Goal: Learn about a topic

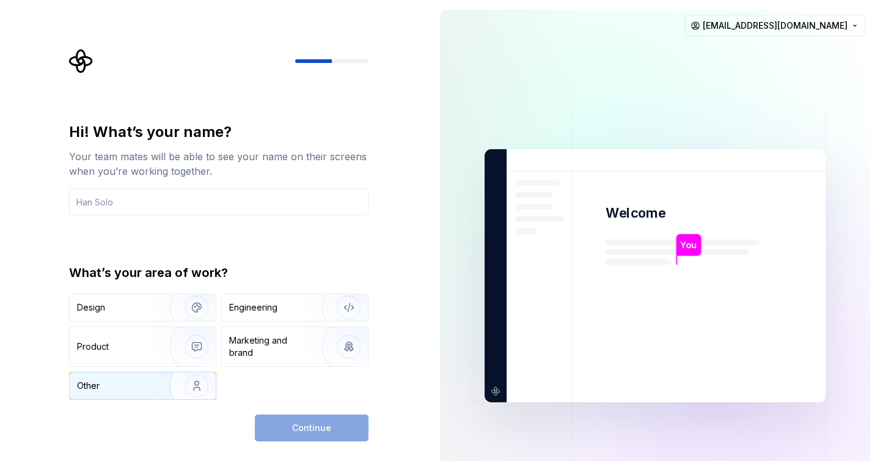
click at [183, 379] on img "button" at bounding box center [189, 386] width 78 height 82
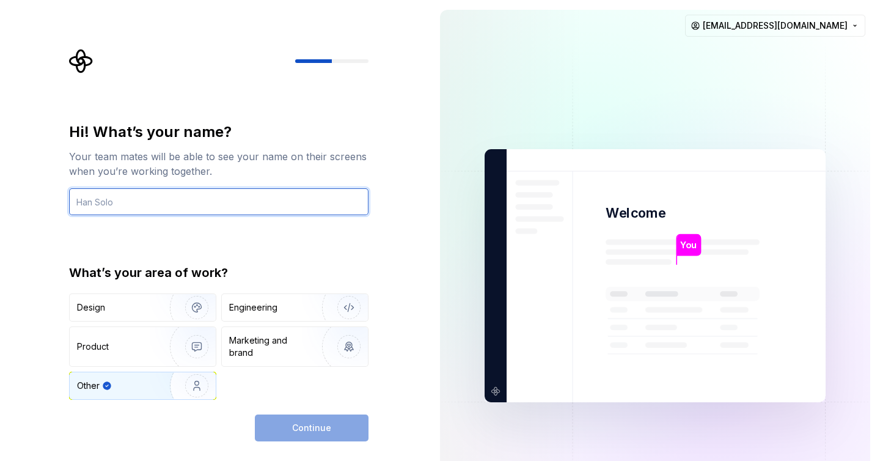
click at [186, 205] on input "text" at bounding box center [218, 201] width 299 height 27
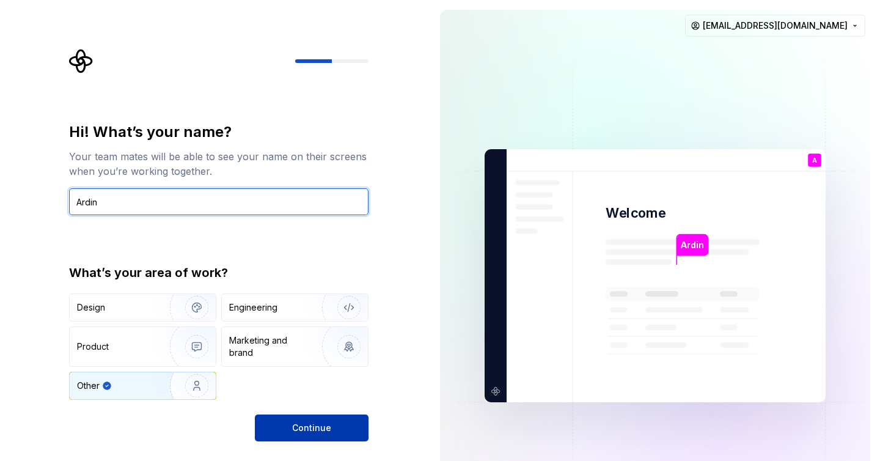
type input "Ardin"
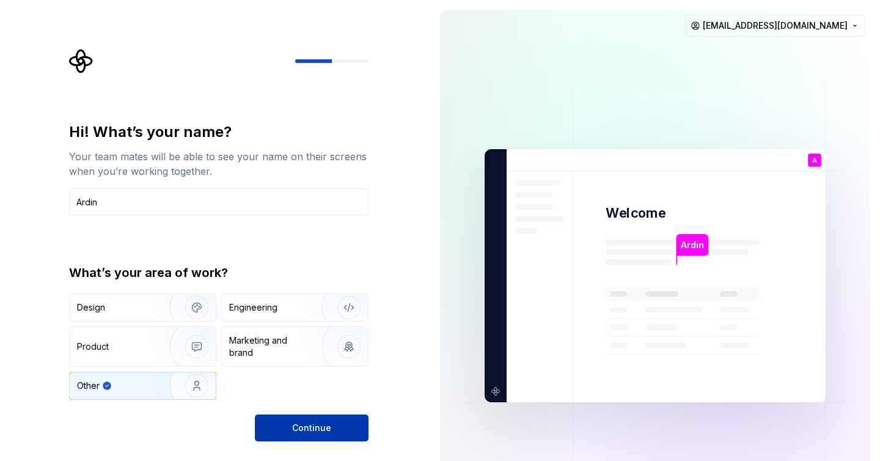
click at [302, 420] on button "Continue" at bounding box center [312, 427] width 114 height 27
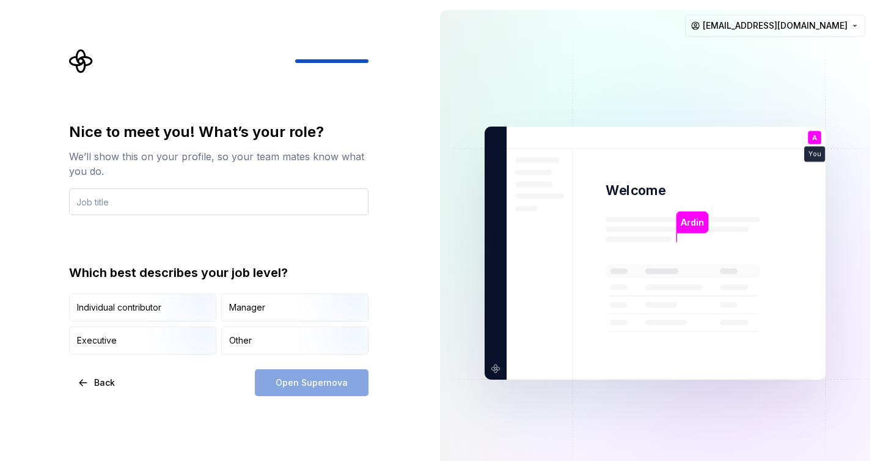
click at [252, 211] on input "text" at bounding box center [218, 201] width 299 height 27
type input "Customer Support"
click at [331, 383] on div "Open Supernova" at bounding box center [312, 382] width 114 height 27
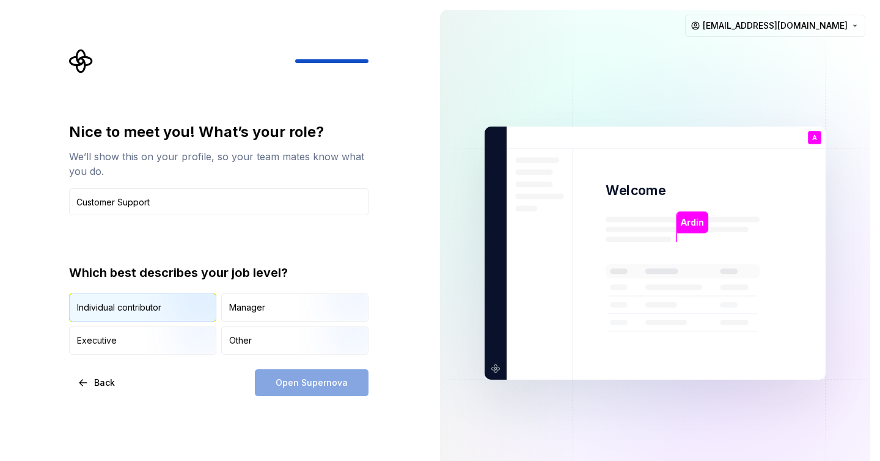
click at [181, 309] on img "button" at bounding box center [186, 323] width 78 height 82
click at [298, 380] on span "Open Supernova" at bounding box center [312, 382] width 72 height 12
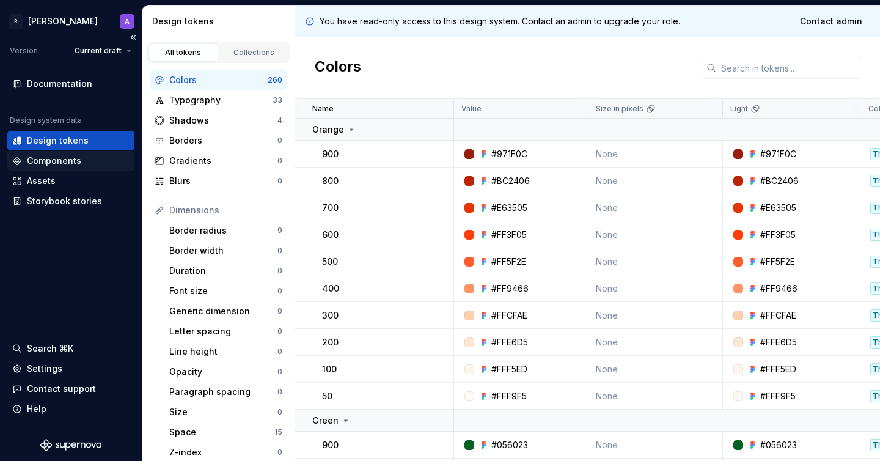
click at [89, 157] on div "Components" at bounding box center [70, 161] width 117 height 12
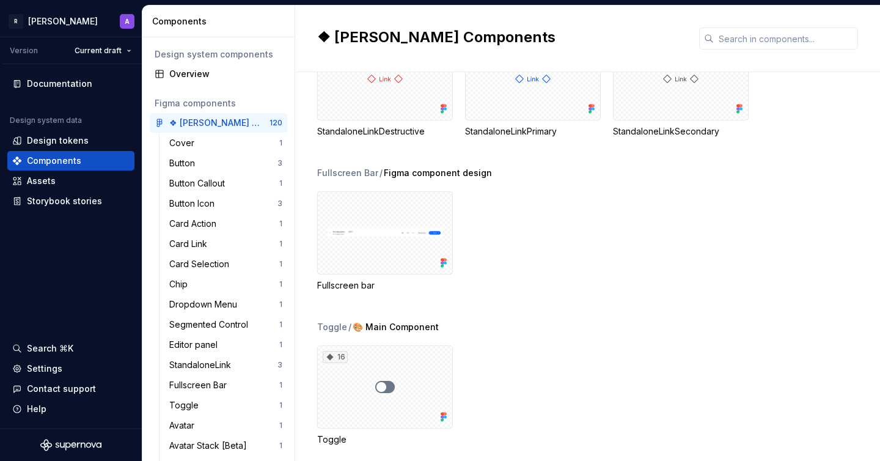
scroll to position [1752, 0]
